Goal: Transaction & Acquisition: Purchase product/service

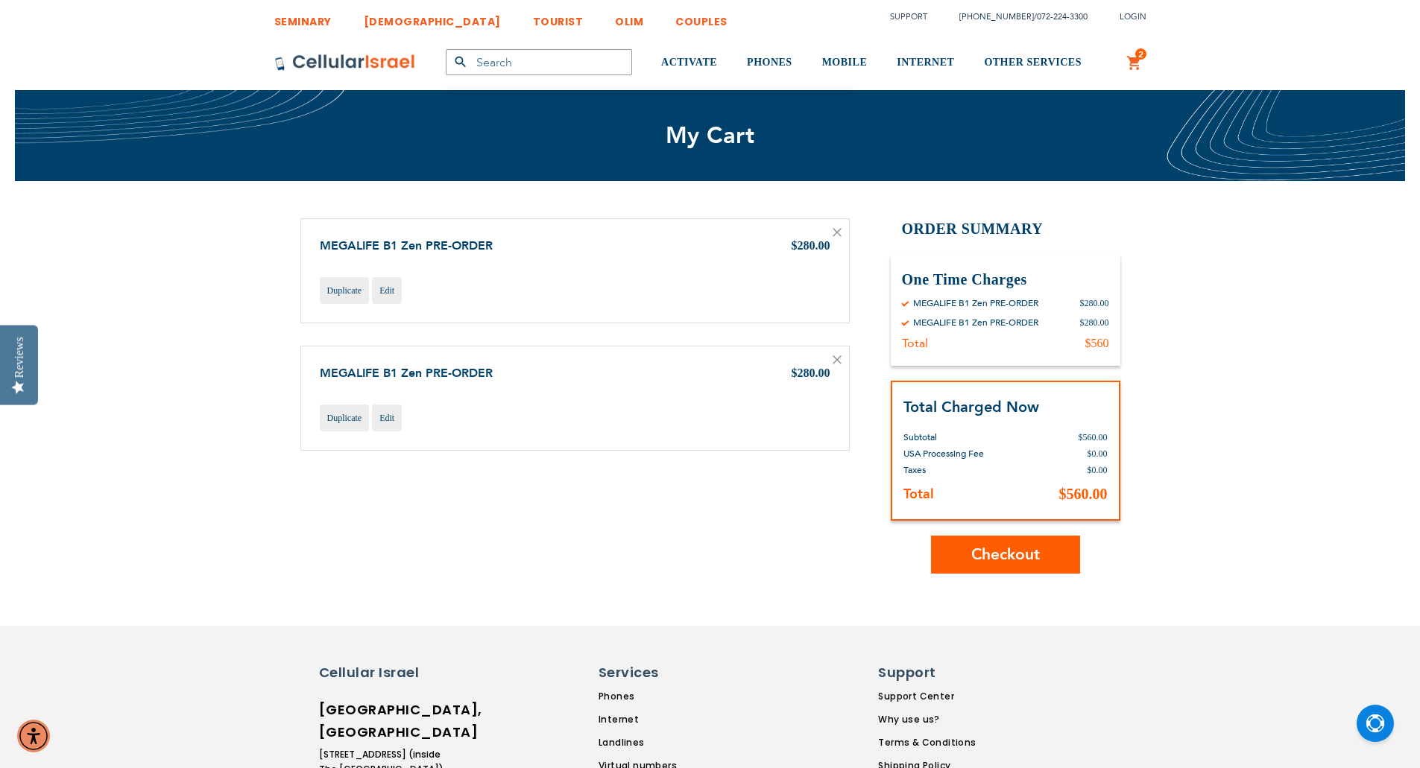
type input "[EMAIL_ADDRESS][DOMAIN_NAME]"
click at [836, 230] on icon at bounding box center [837, 232] width 9 height 9
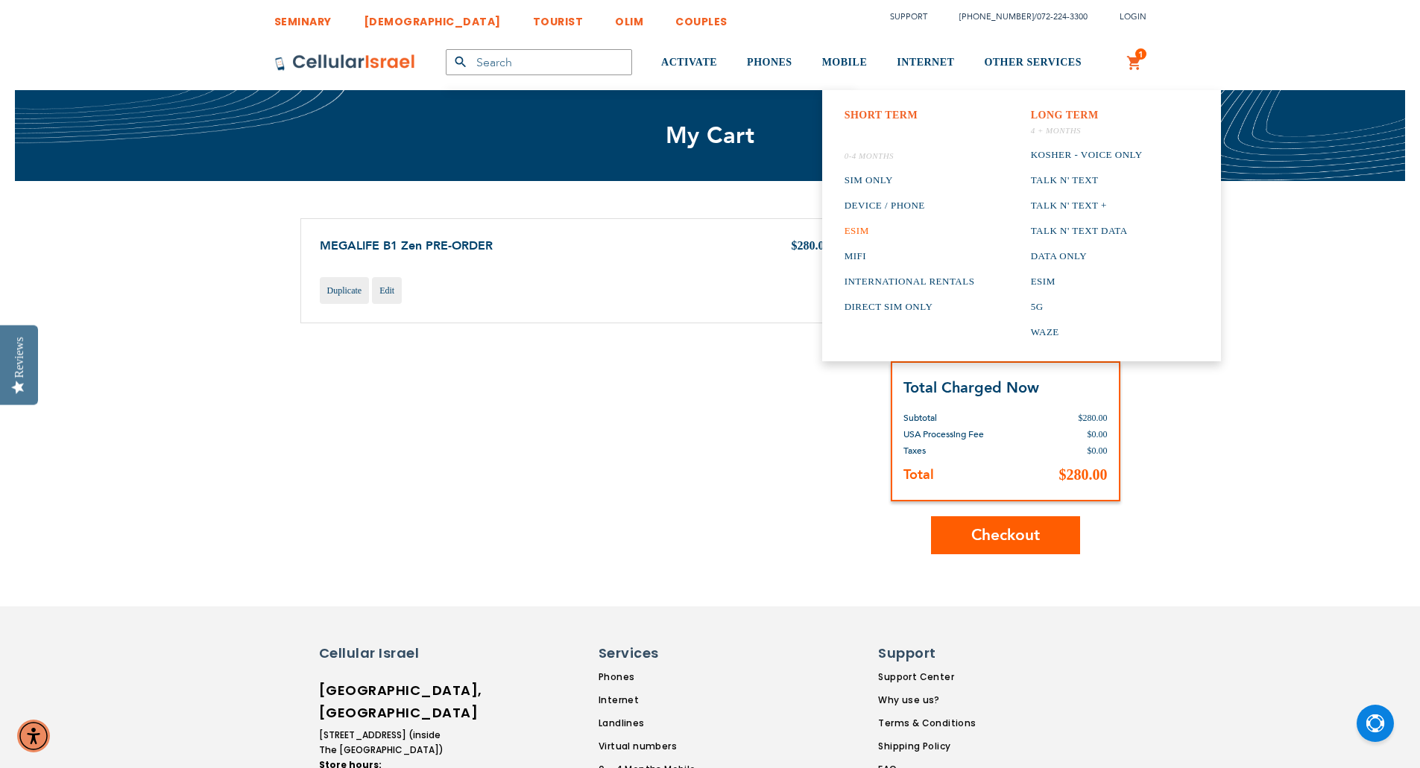
type input "[EMAIL_ADDRESS][DOMAIN_NAME]"
click at [861, 230] on link "ESIM" at bounding box center [909, 230] width 130 height 25
